Goal: Obtain resource: Download file/media

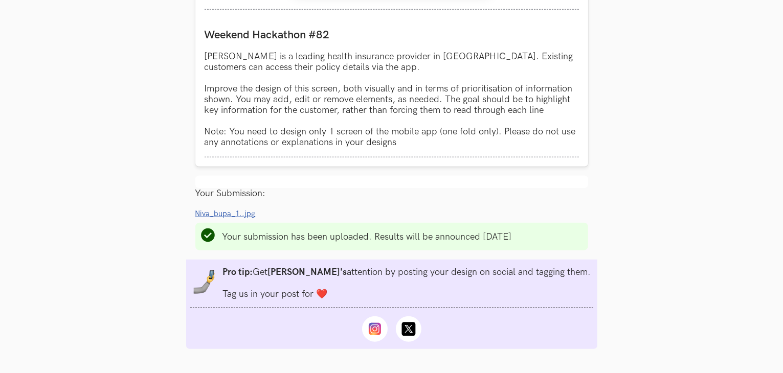
scroll to position [943, 0]
click at [226, 214] on span "Niva_bupa_1..jpg" at bounding box center [225, 213] width 60 height 9
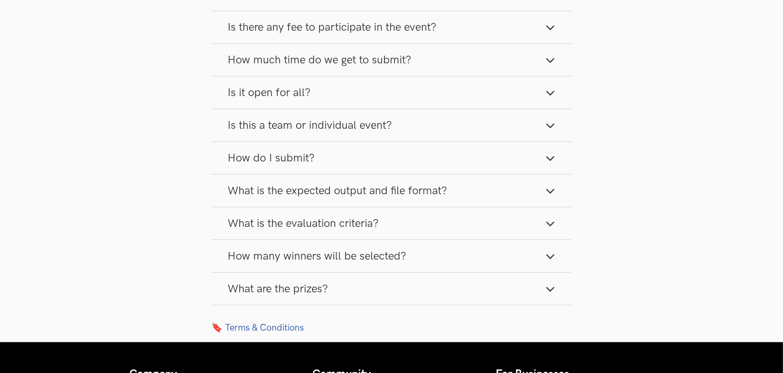
scroll to position [1367, 0]
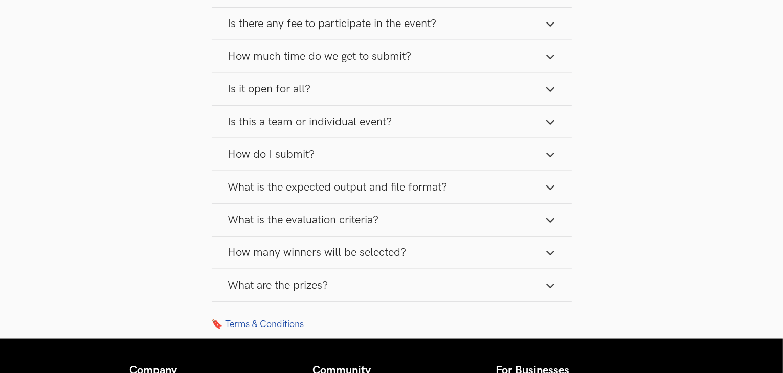
click at [483, 283] on button "What are the prizes?" at bounding box center [392, 285] width 360 height 32
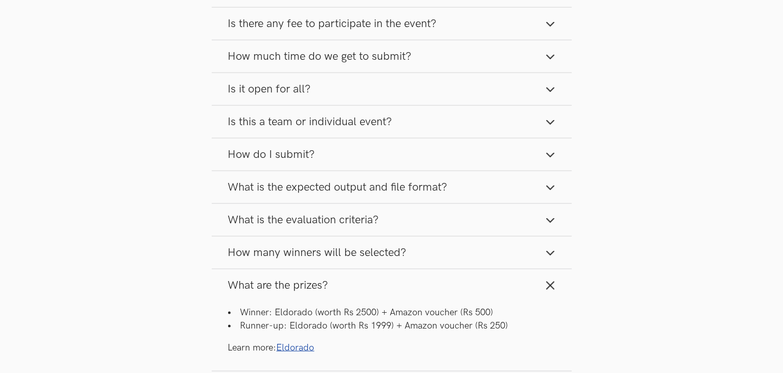
click at [483, 283] on button "What are the prizes?" at bounding box center [392, 285] width 360 height 32
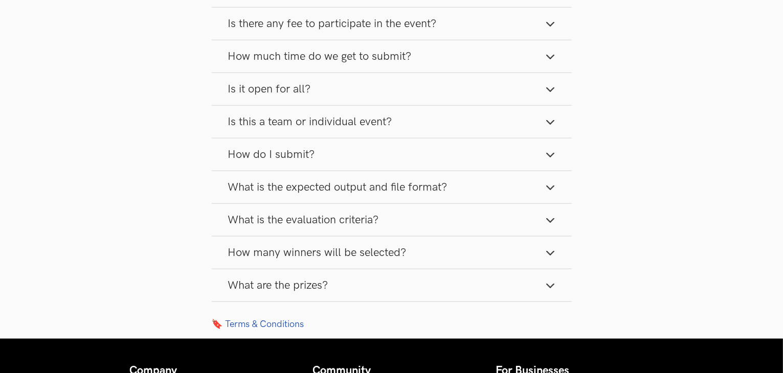
click at [474, 255] on button "How many winners will be selected?" at bounding box center [392, 253] width 360 height 32
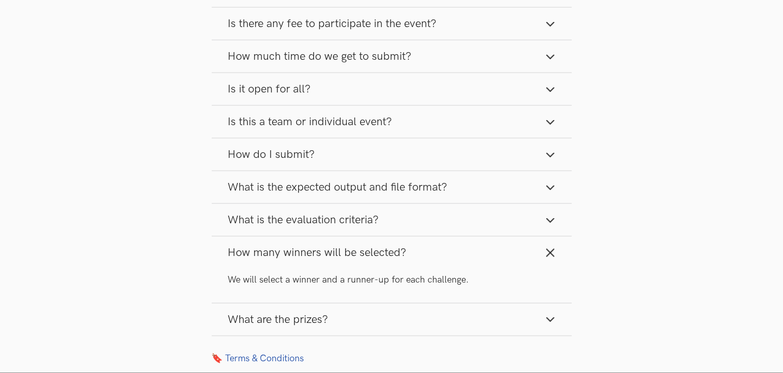
click at [474, 255] on button "How many winners will be selected?" at bounding box center [392, 253] width 360 height 32
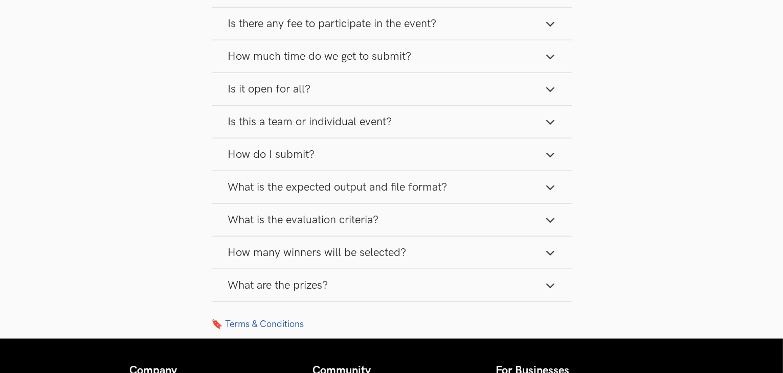
click at [474, 255] on button "How many winners will be selected?" at bounding box center [392, 253] width 360 height 32
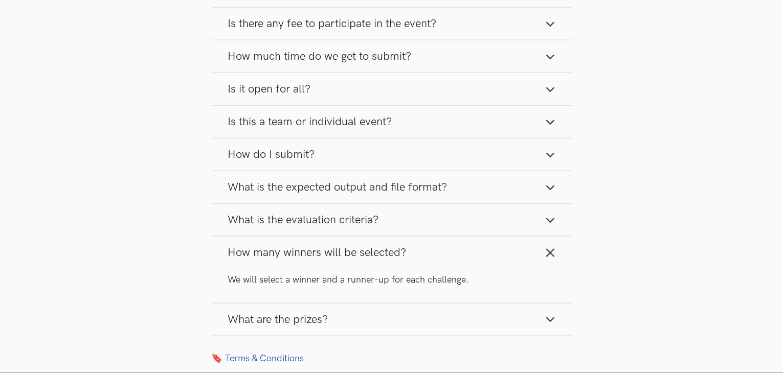
click at [474, 255] on button "How many winners will be selected?" at bounding box center [392, 253] width 360 height 32
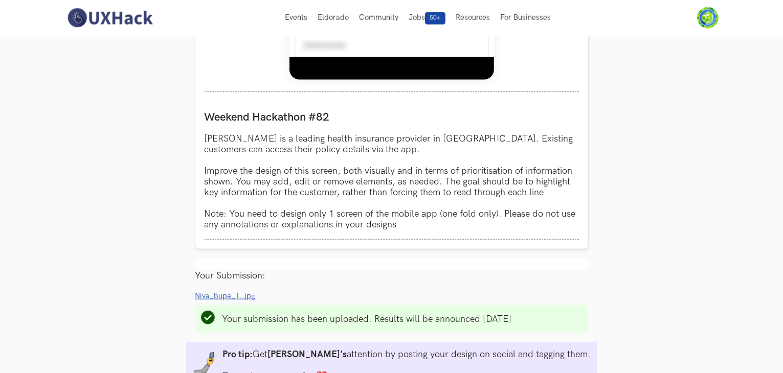
scroll to position [861, 0]
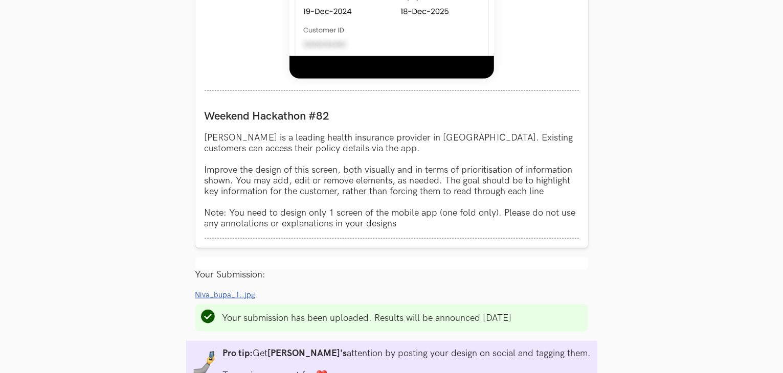
click at [236, 293] on span "Niva_bupa_1..jpg" at bounding box center [225, 295] width 60 height 9
